Goal: Information Seeking & Learning: Find specific fact

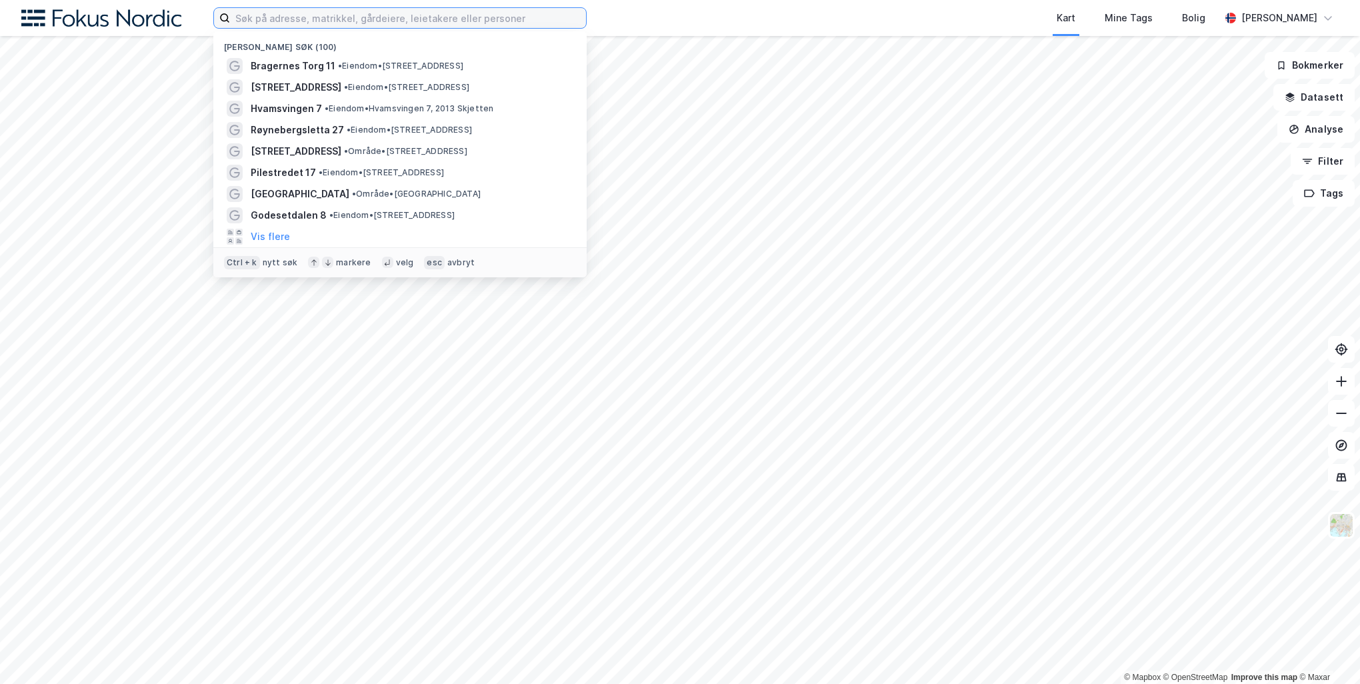
click at [369, 17] on input at bounding box center [408, 18] width 356 height 20
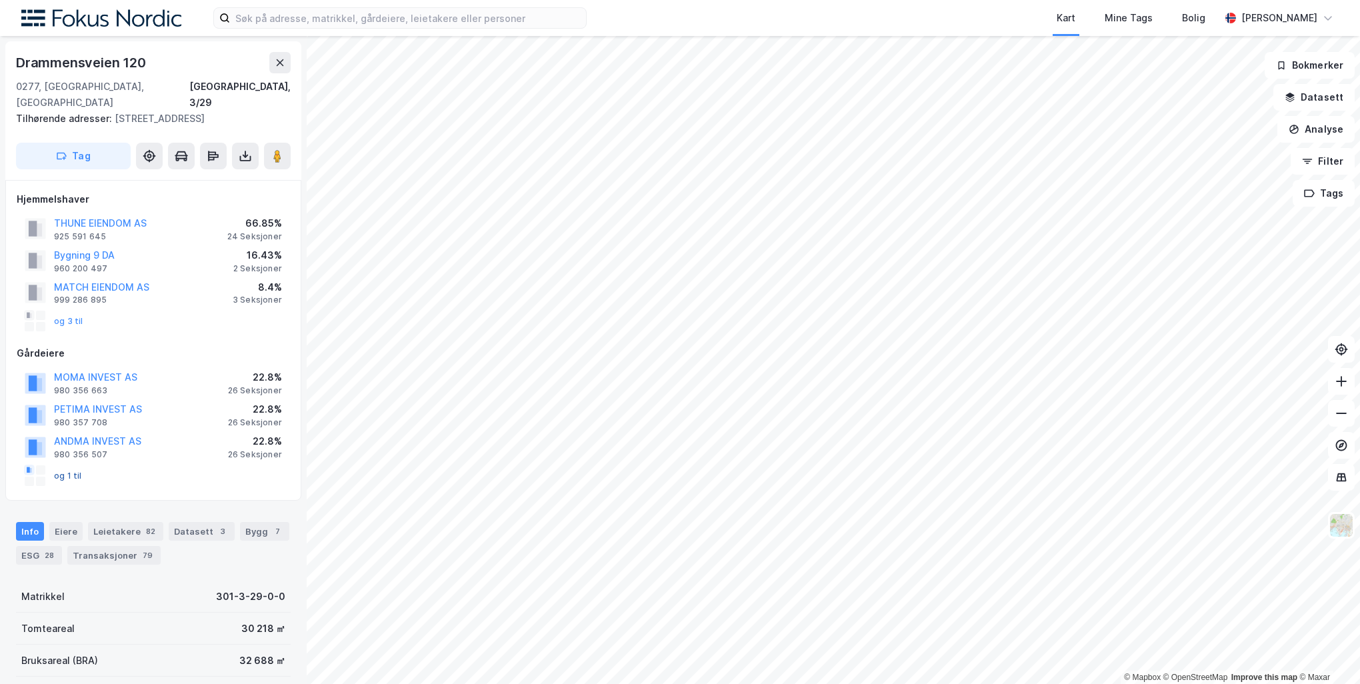
click at [0, 0] on button "og 1 til" at bounding box center [0, 0] width 0 height 0
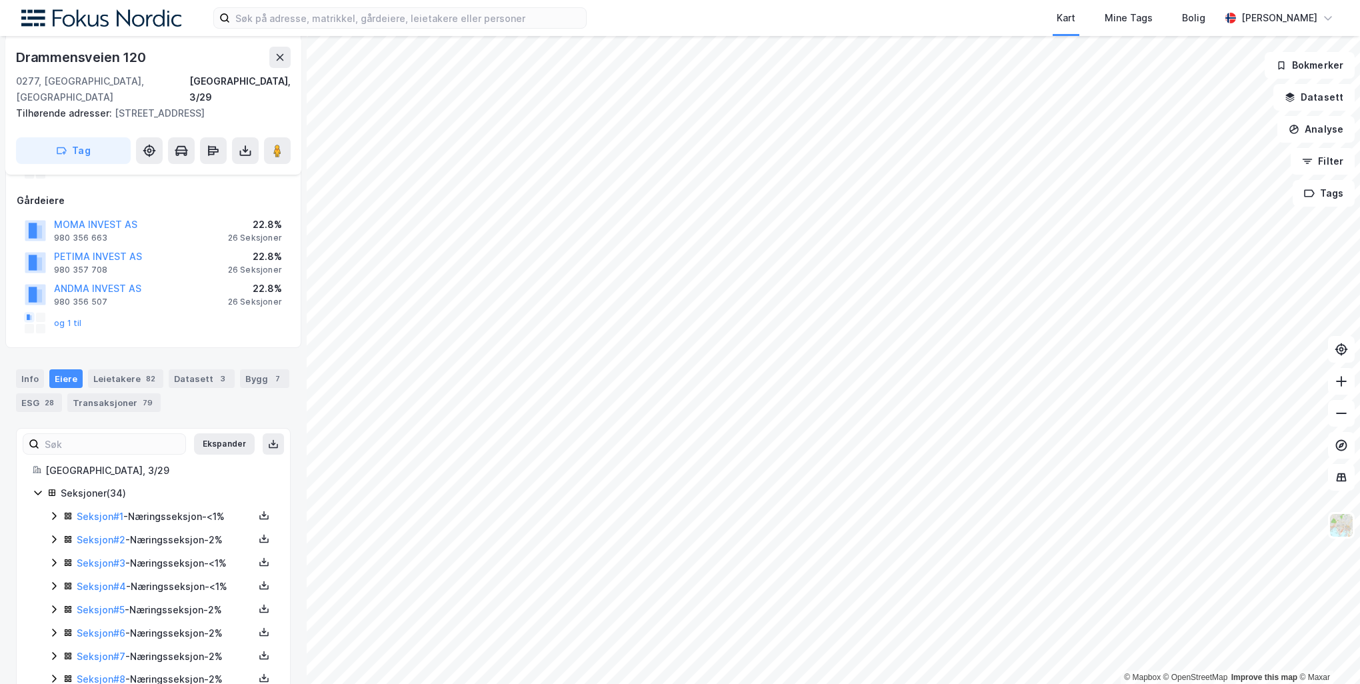
scroll to position [67, 0]
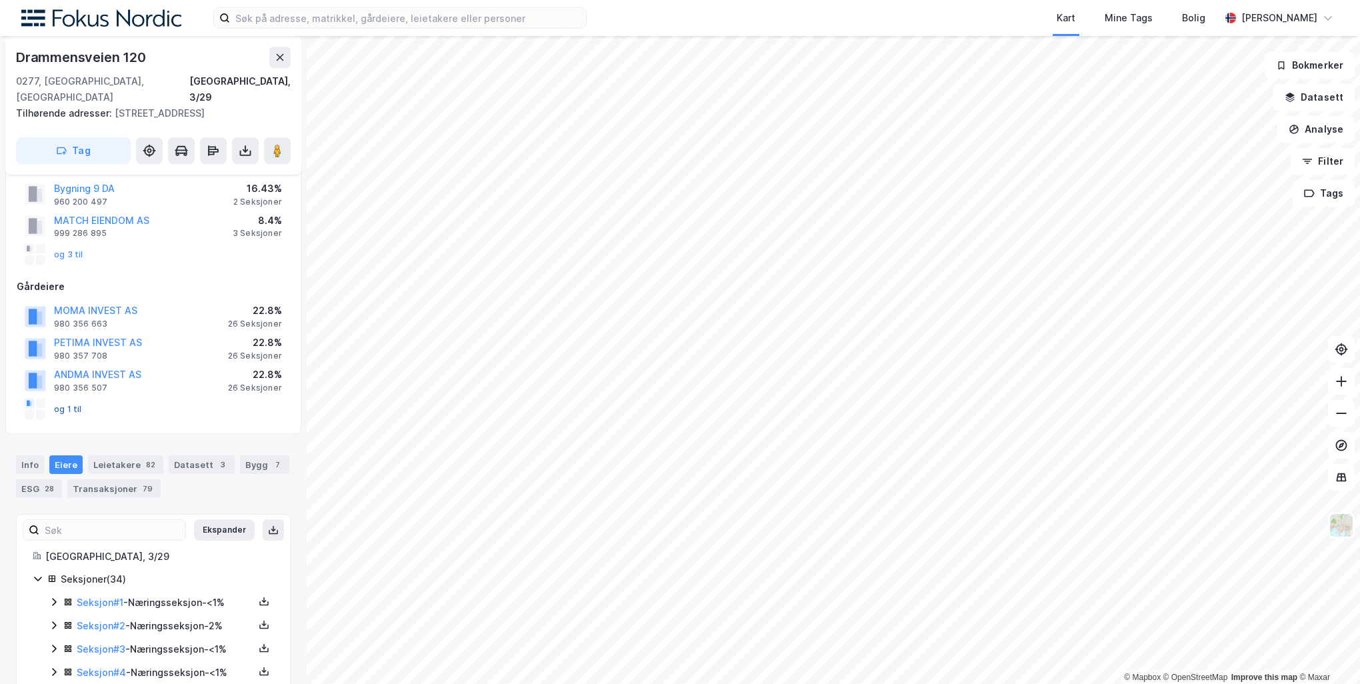
click at [0, 0] on button "og 1 til" at bounding box center [0, 0] width 0 height 0
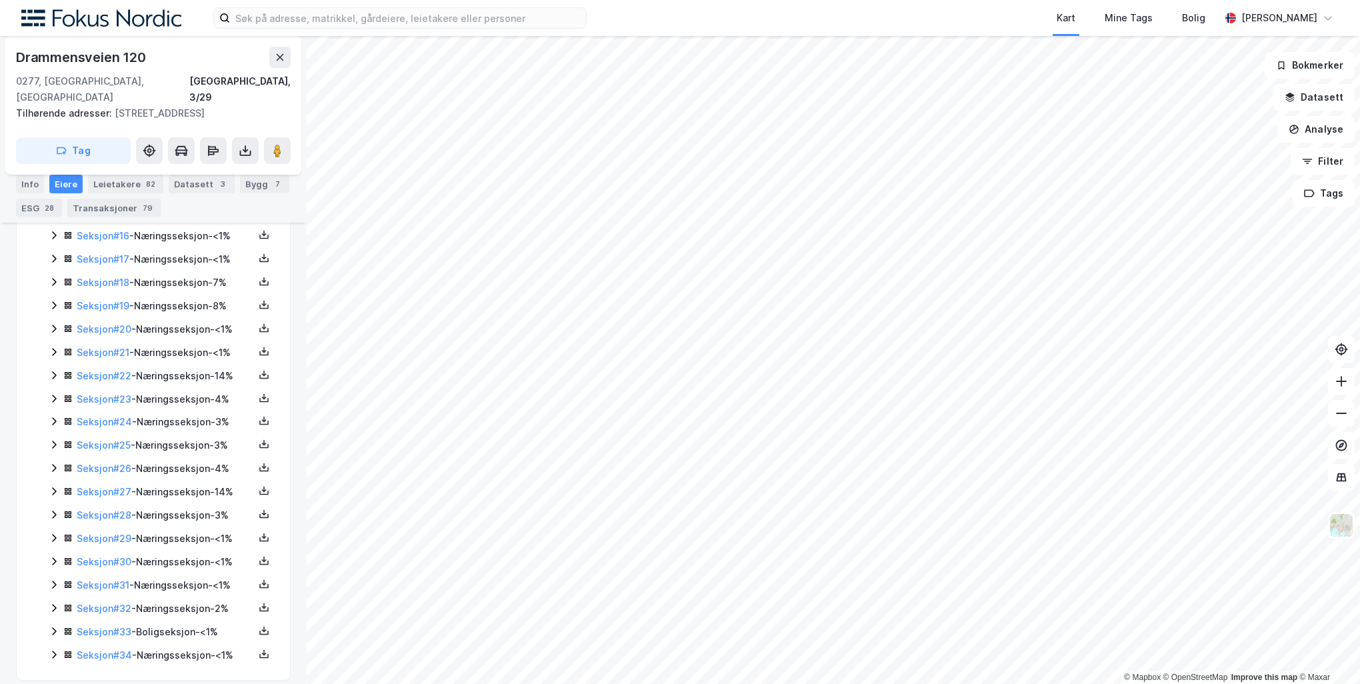
scroll to position [0, 0]
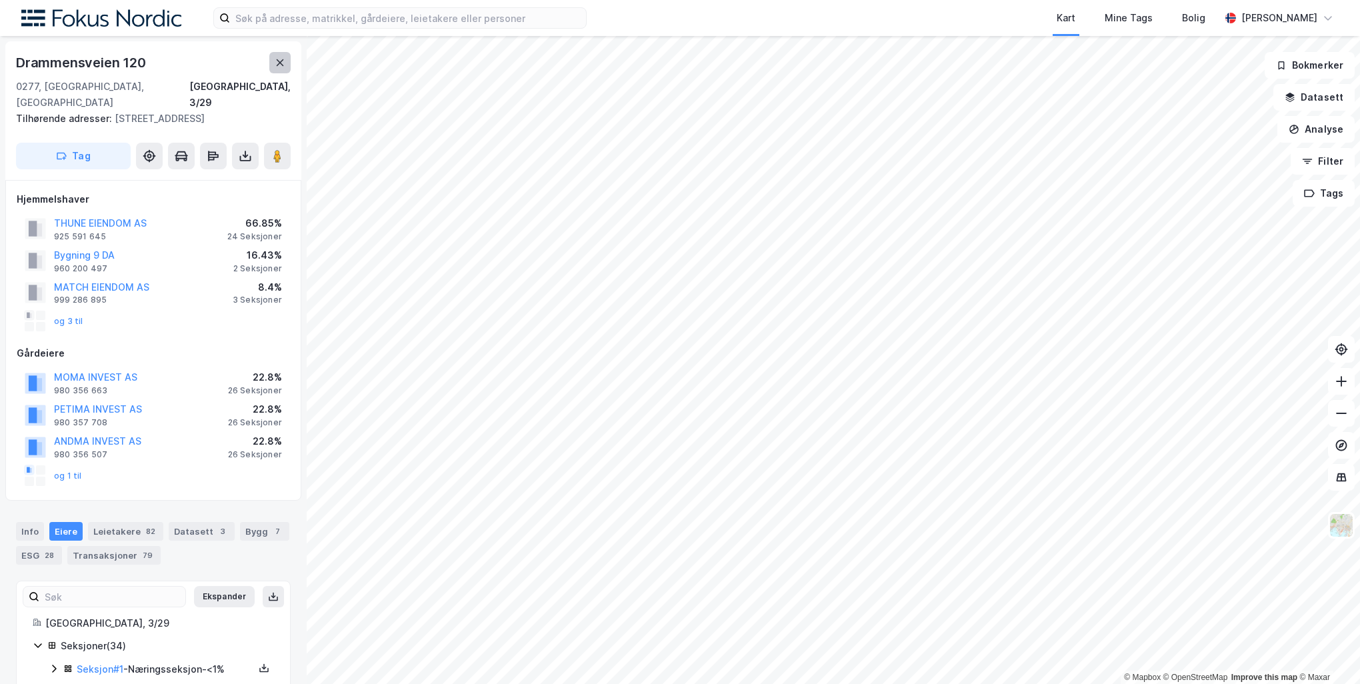
click at [285, 68] on button at bounding box center [279, 62] width 21 height 21
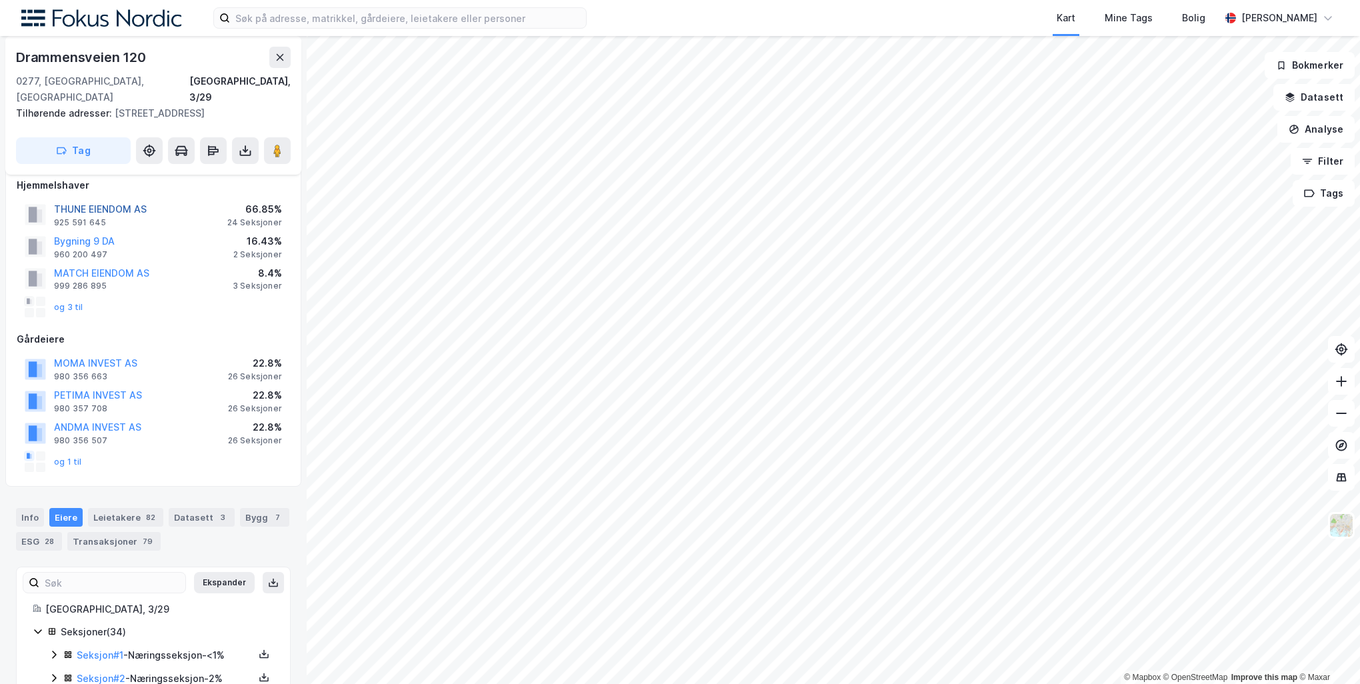
click at [0, 0] on button "THUNE EIENDOM AS" at bounding box center [0, 0] width 0 height 0
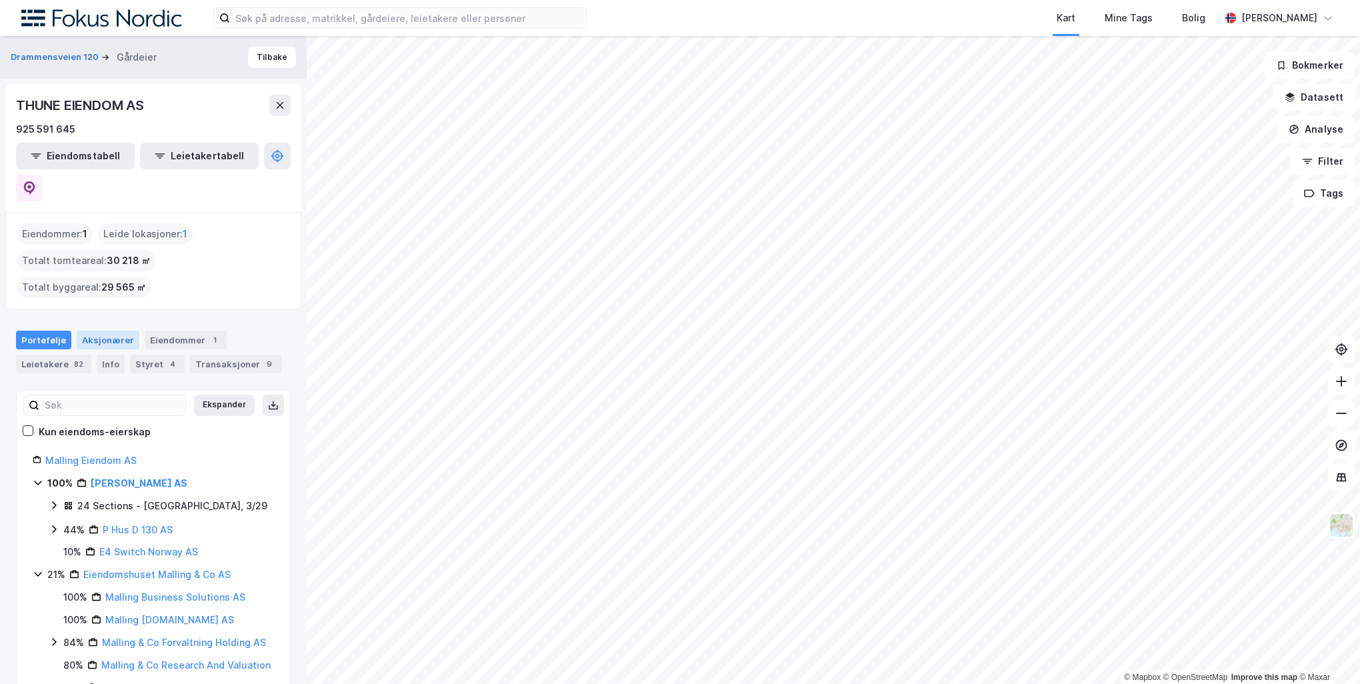
click at [117, 331] on div "Aksjonærer" at bounding box center [108, 340] width 63 height 19
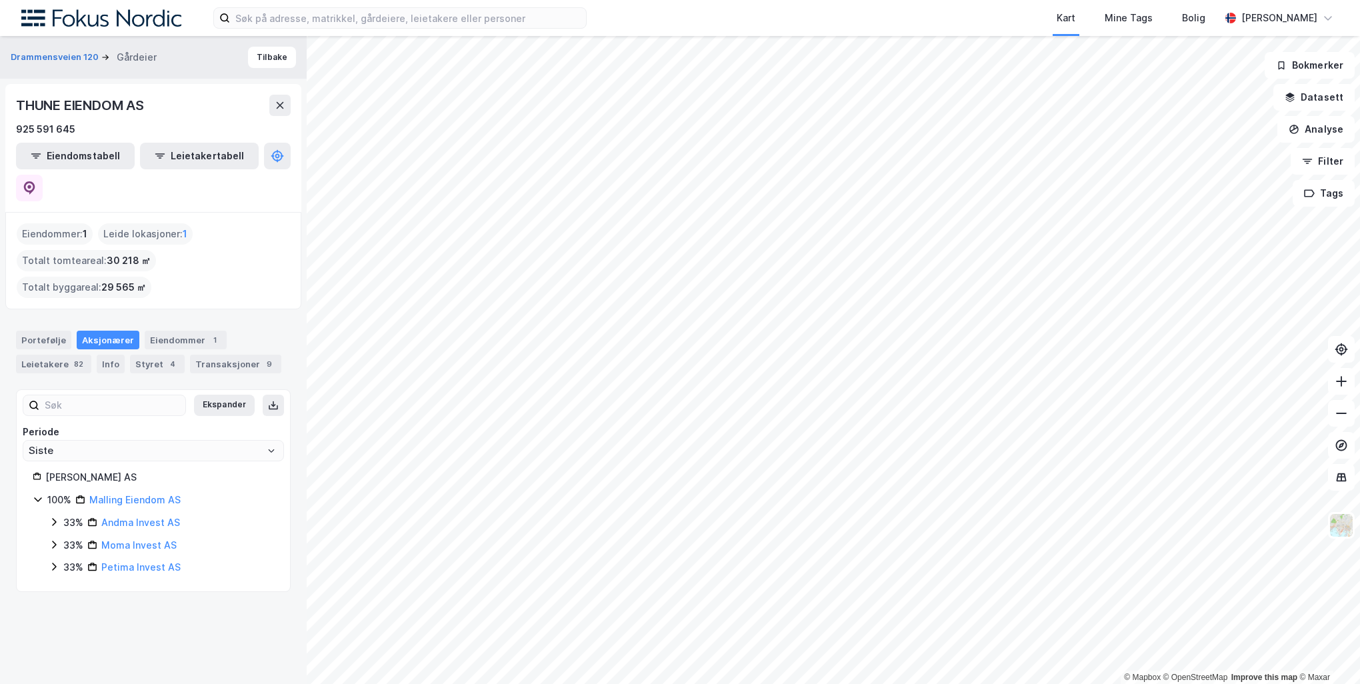
click at [53, 518] on icon at bounding box center [54, 522] width 4 height 8
click at [55, 561] on icon at bounding box center [54, 566] width 11 height 11
click at [53, 540] on div "33% Andma Invest AS 100% - [PERSON_NAME] 33% Moma Invest AS 100% - Malling [PER…" at bounding box center [161, 568] width 225 height 107
click at [52, 607] on icon at bounding box center [54, 612] width 11 height 11
